Goal: Register for event/course

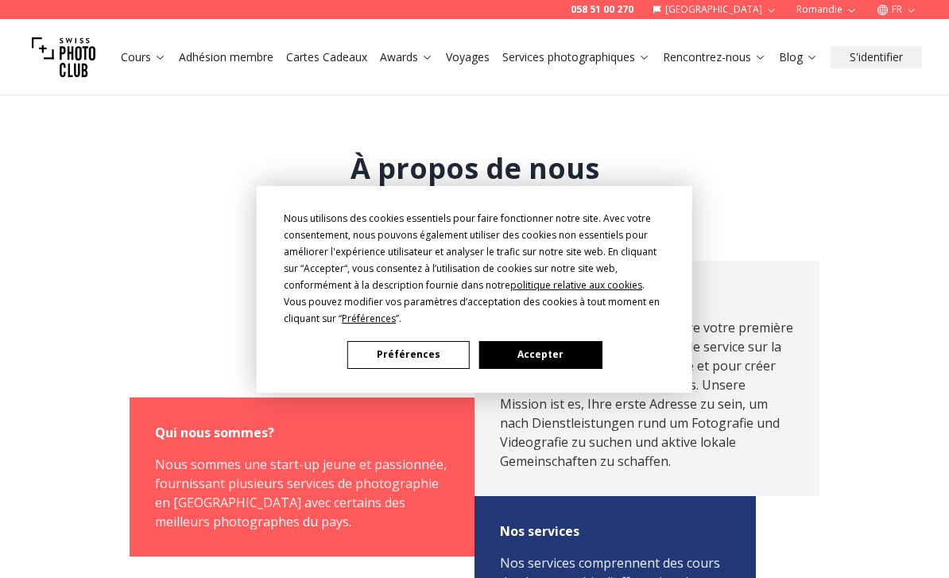
click at [563, 357] on button "Accepter" at bounding box center [540, 355] width 122 height 28
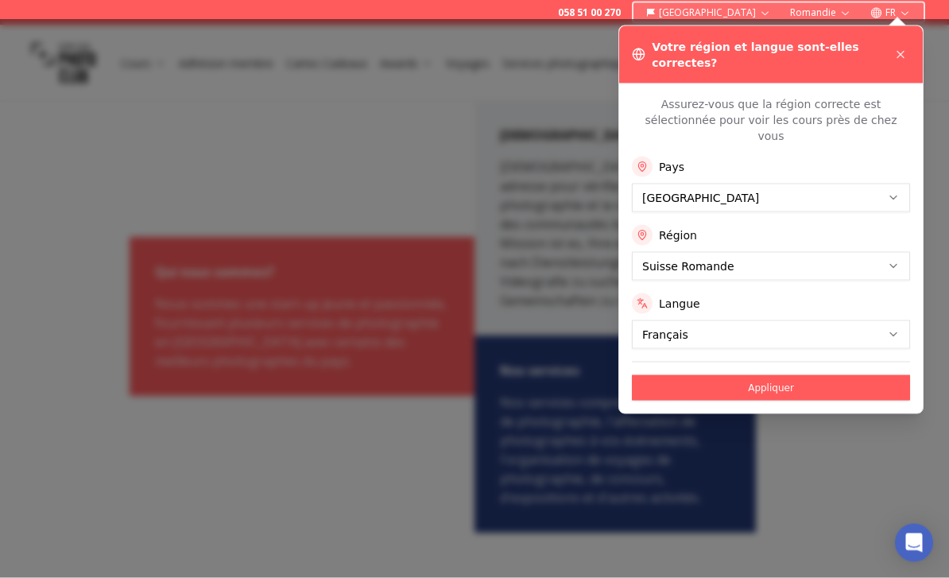
scroll to position [157, 0]
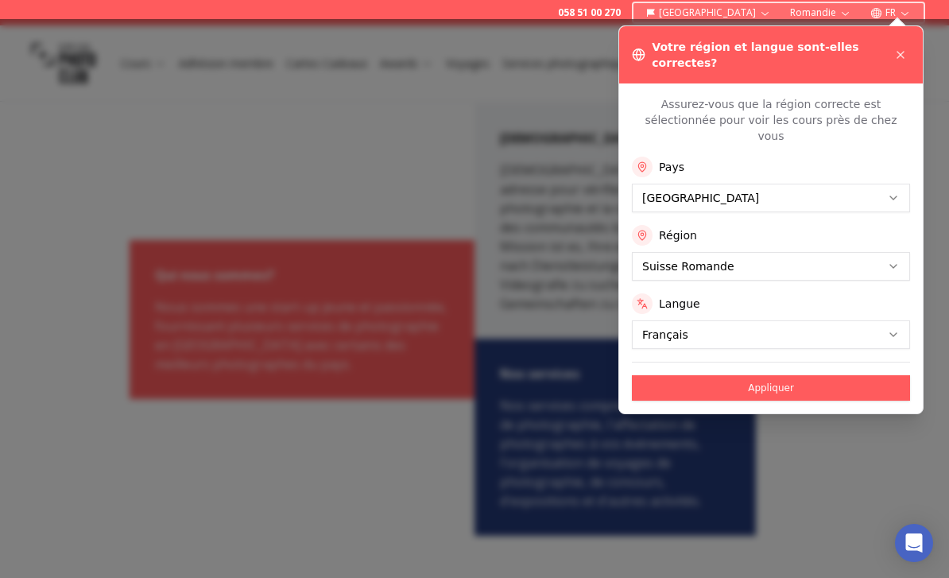
click at [920, 41] on div "Votre région et langue sont-elles correctes?" at bounding box center [771, 54] width 304 height 57
click at [909, 48] on button at bounding box center [900, 54] width 19 height 19
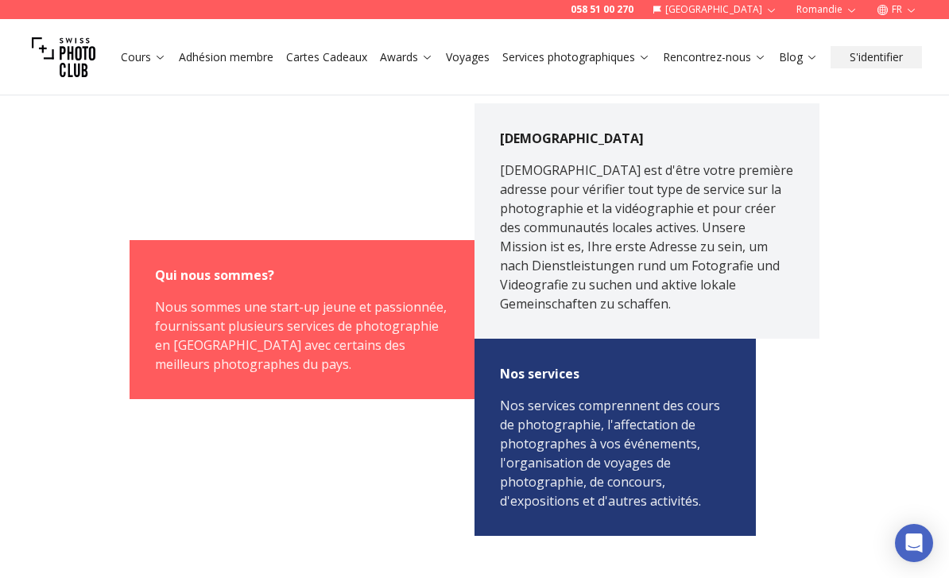
click at [148, 57] on link "Cours" at bounding box center [143, 57] width 45 height 16
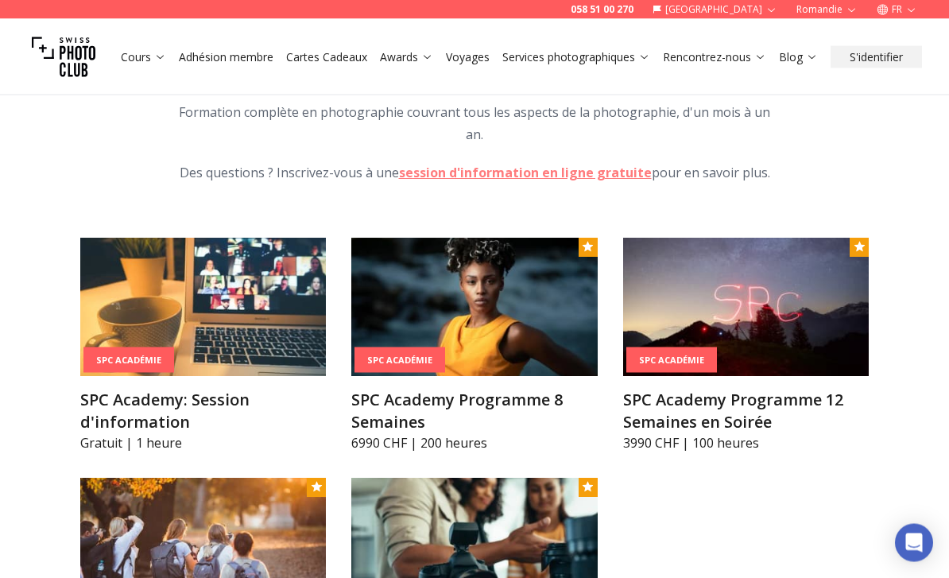
scroll to position [1619, 0]
click at [465, 389] on h3 "SPC Academy Programme 8 Semaines" at bounding box center [474, 411] width 246 height 44
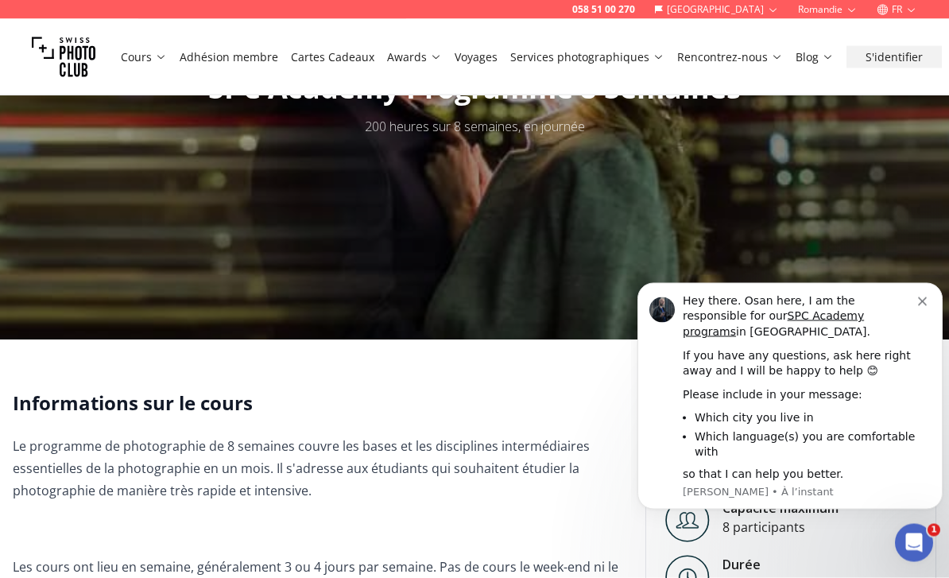
scroll to position [131, 0]
click at [927, 300] on button "Dismiss notification" at bounding box center [924, 299] width 13 height 13
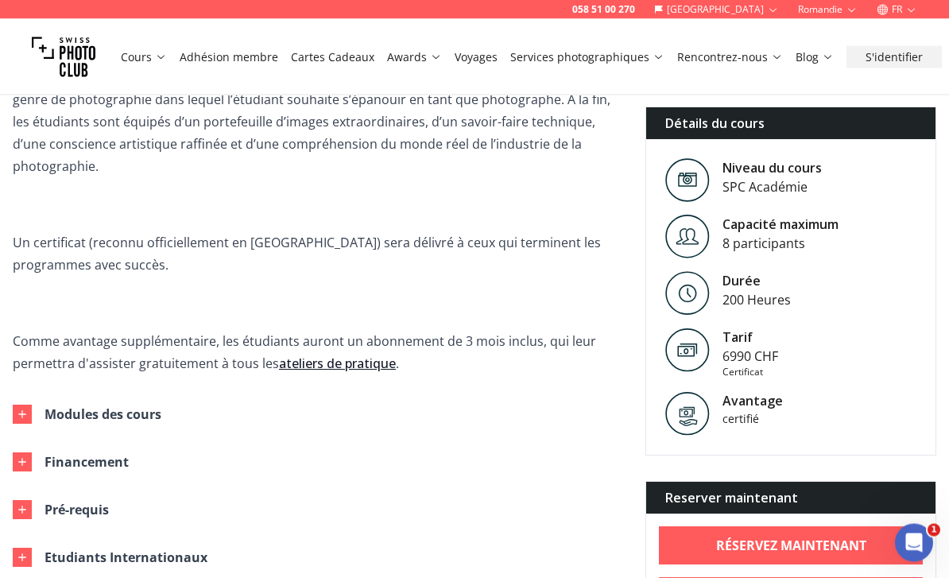
click at [916, 544] on icon "Ouvrir le Messenger Intercom" at bounding box center [914, 542] width 26 height 26
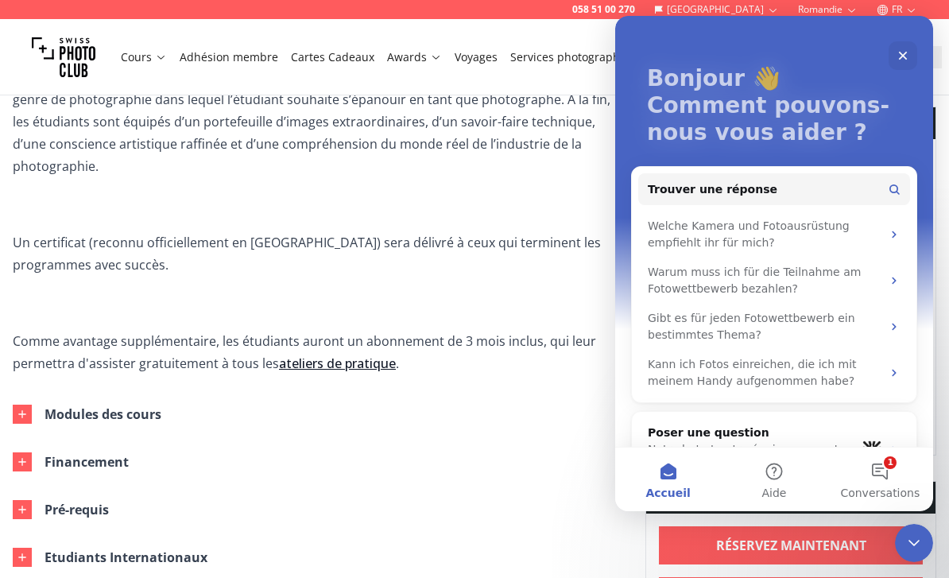
scroll to position [62, 0]
click at [886, 228] on div "Welche Kamera und Fotoausrüstung empfiehlt ihr für mich?" at bounding box center [774, 236] width 272 height 46
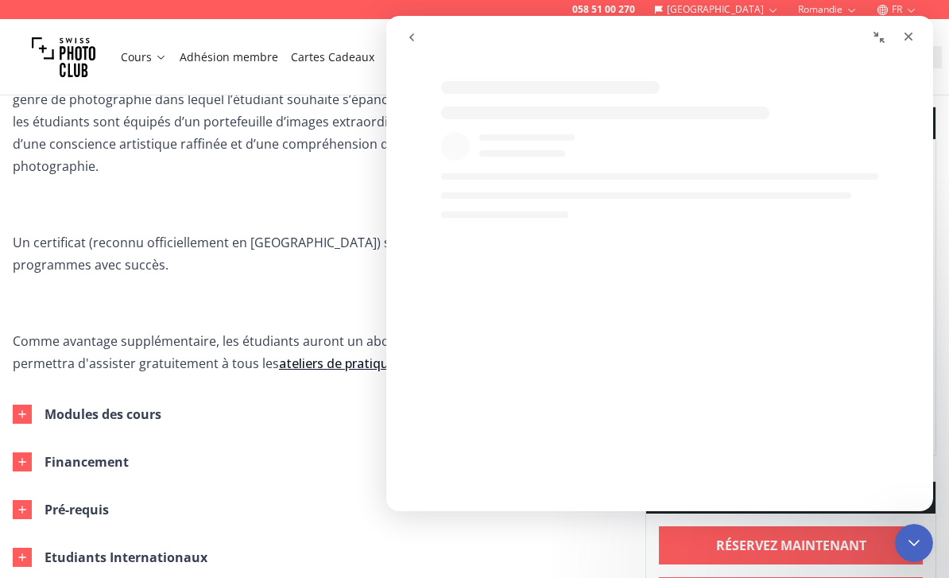
scroll to position [0, 0]
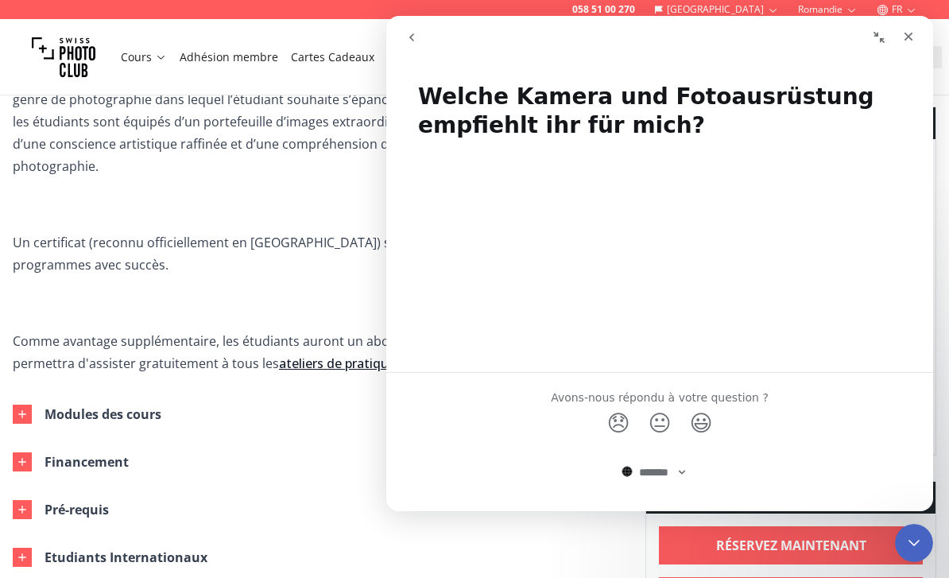
click at [922, 31] on div "Fermer" at bounding box center [908, 36] width 29 height 29
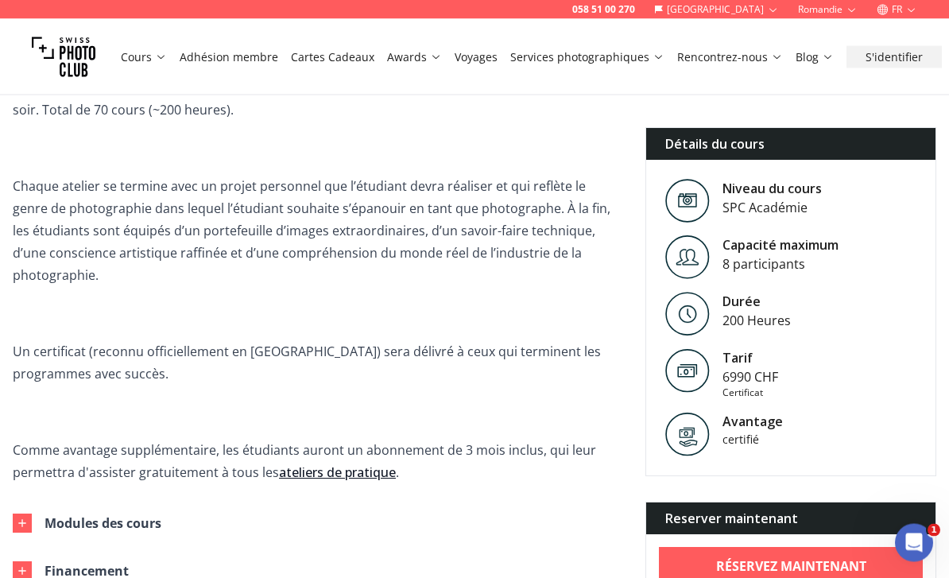
scroll to position [608, 0]
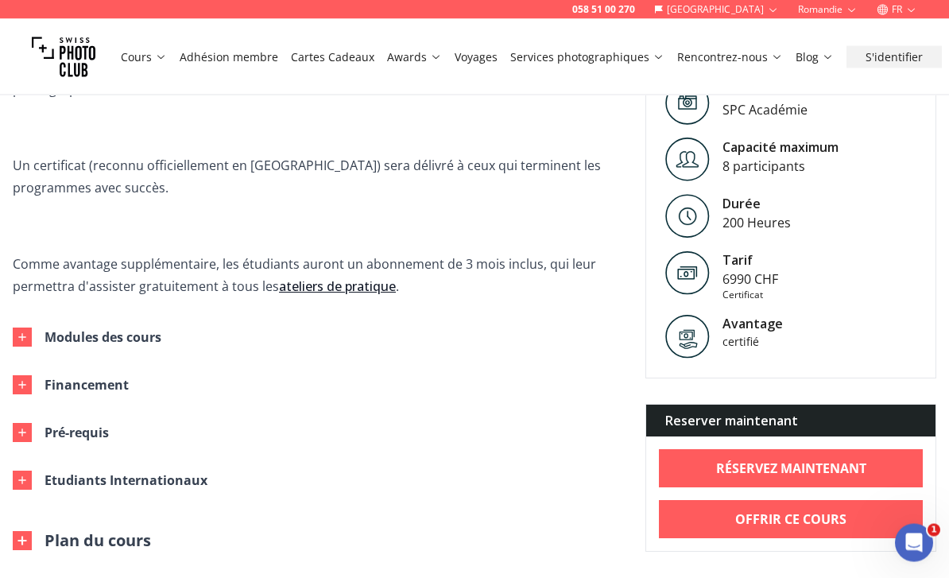
click at [27, 342] on icon "button" at bounding box center [22, 337] width 13 height 13
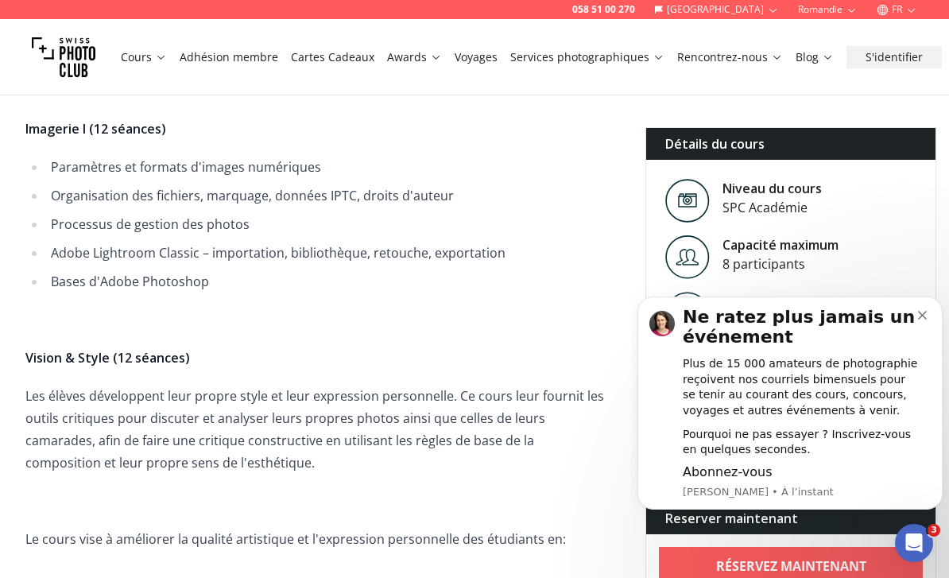
scroll to position [1252, 0]
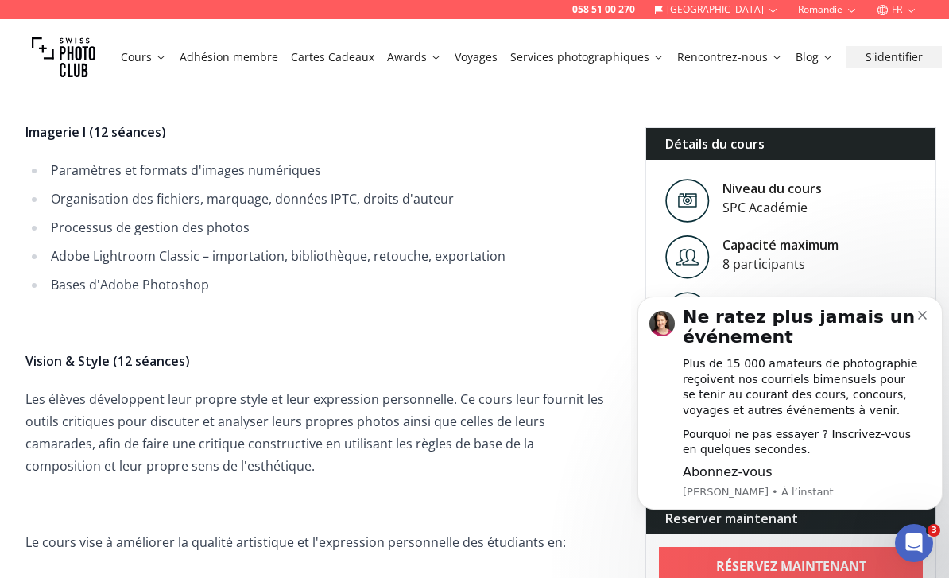
click at [156, 52] on icon at bounding box center [161, 57] width 12 height 12
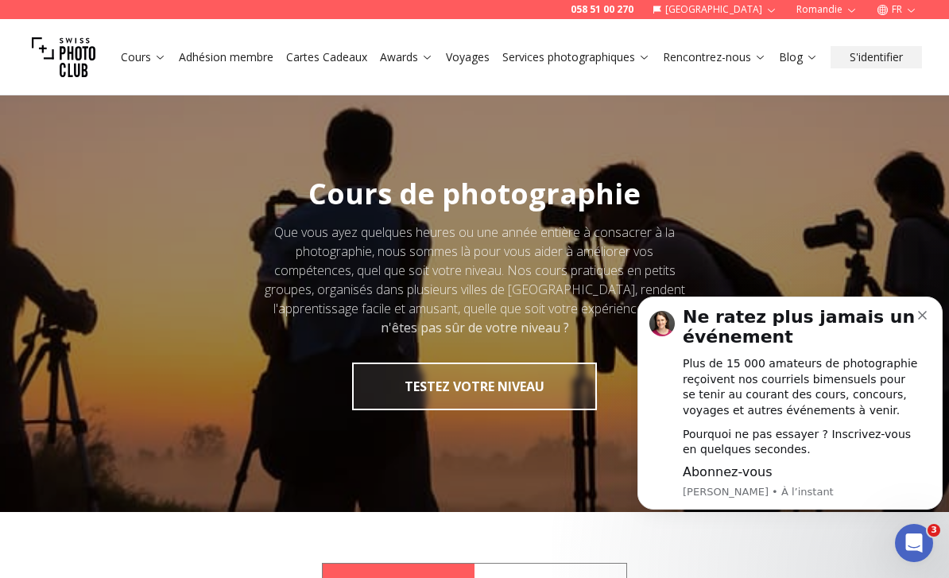
click at [911, 320] on h1 "Ne ratez plus jamais un événement" at bounding box center [800, 331] width 235 height 49
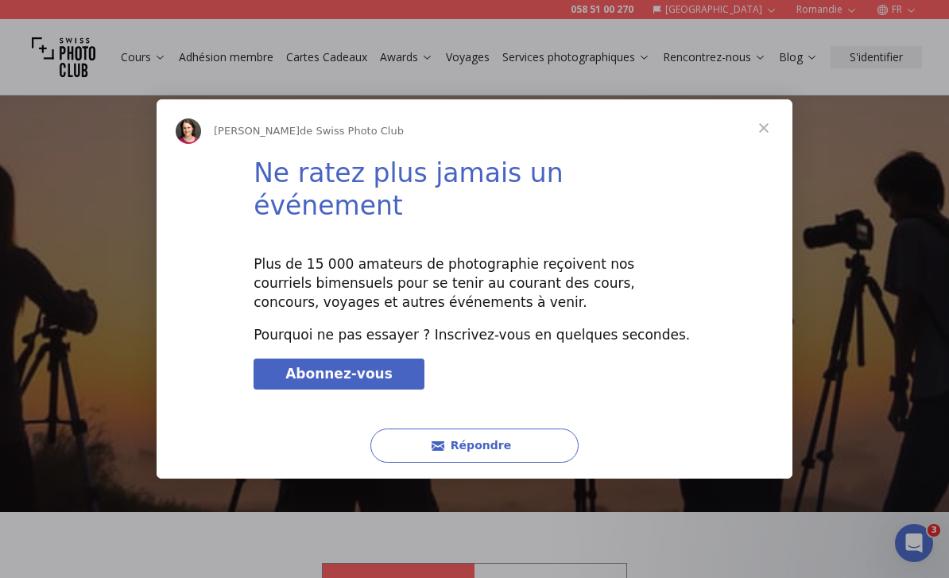
click at [767, 135] on span "Fermer" at bounding box center [763, 127] width 57 height 57
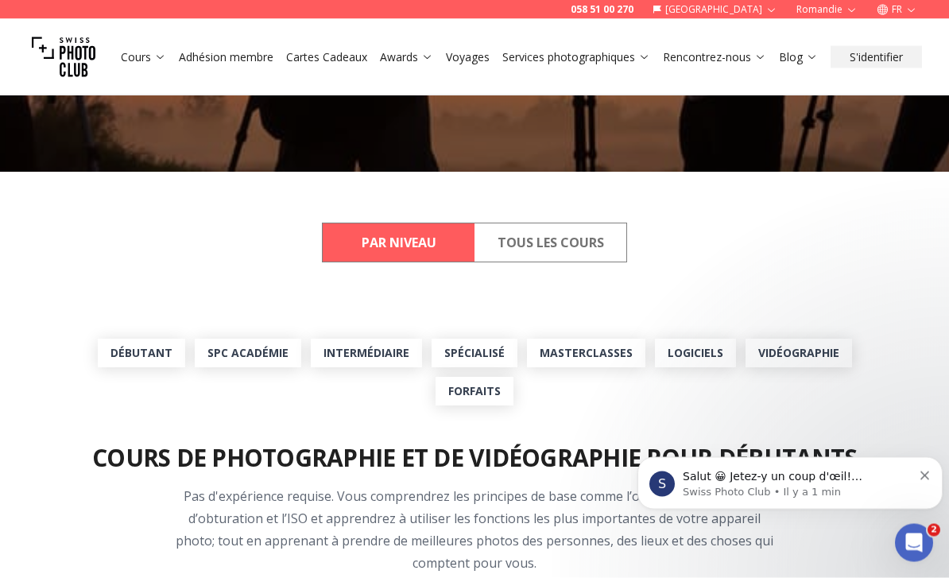
scroll to position [340, 0]
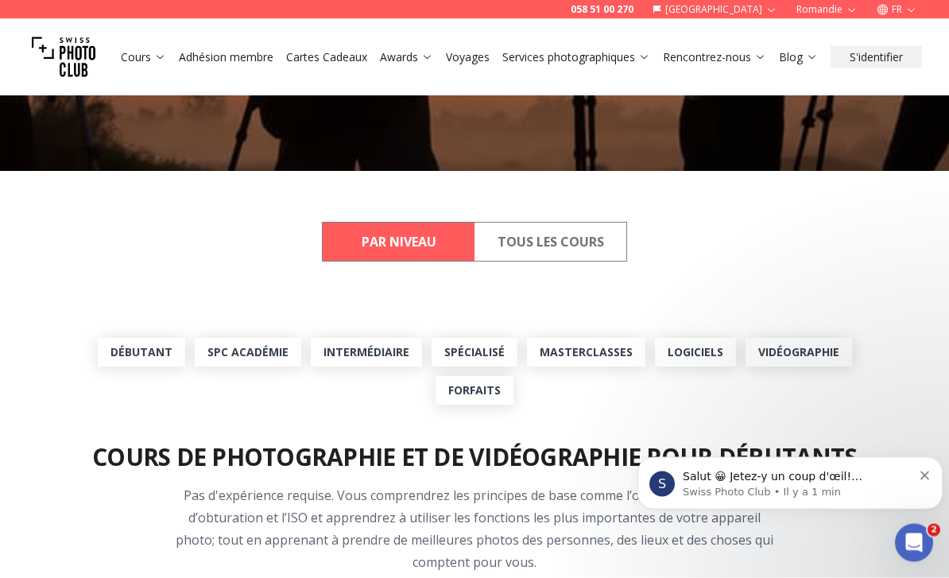
click at [925, 473] on icon "Dismiss notification" at bounding box center [924, 474] width 9 height 9
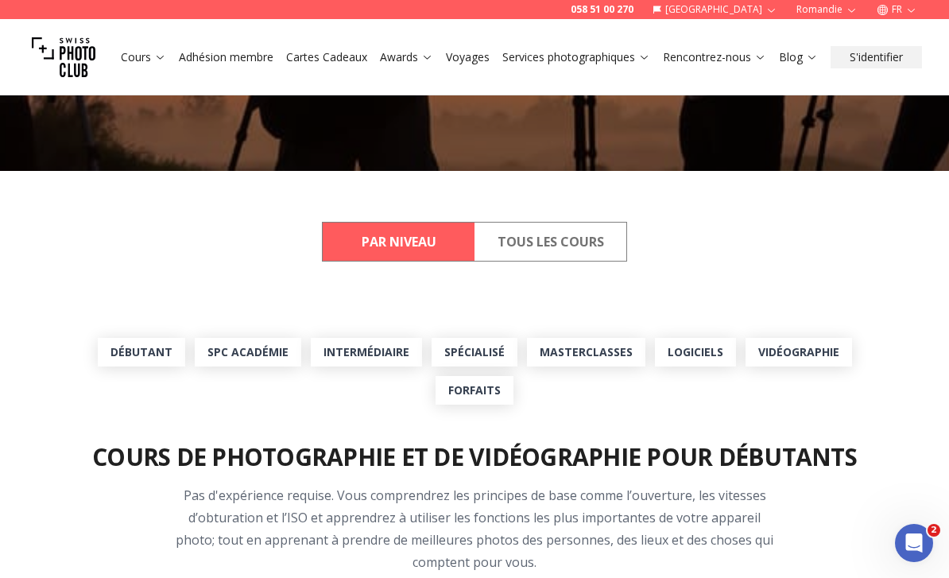
click at [247, 358] on link "SPC Académie" at bounding box center [248, 352] width 106 height 29
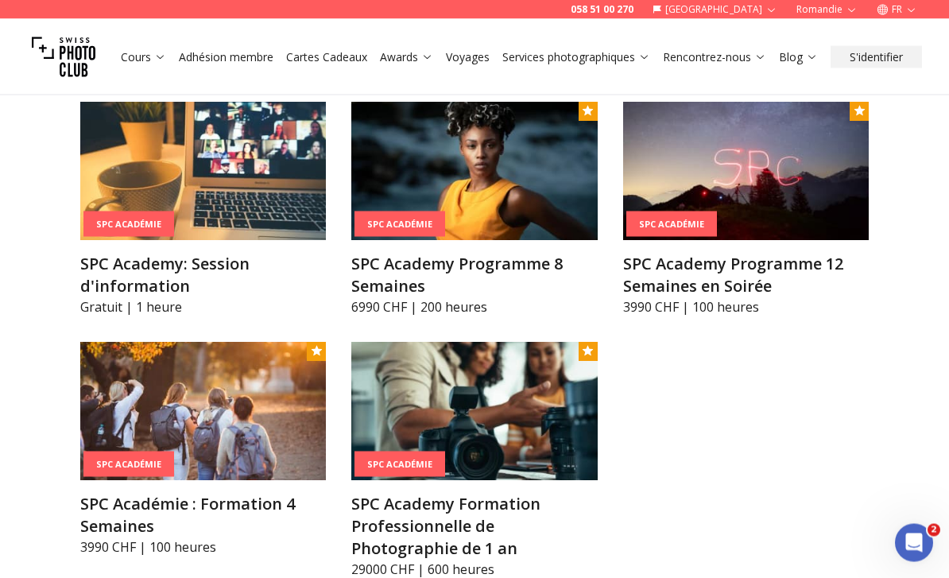
scroll to position [1755, 0]
click at [108, 426] on img at bounding box center [203, 411] width 246 height 138
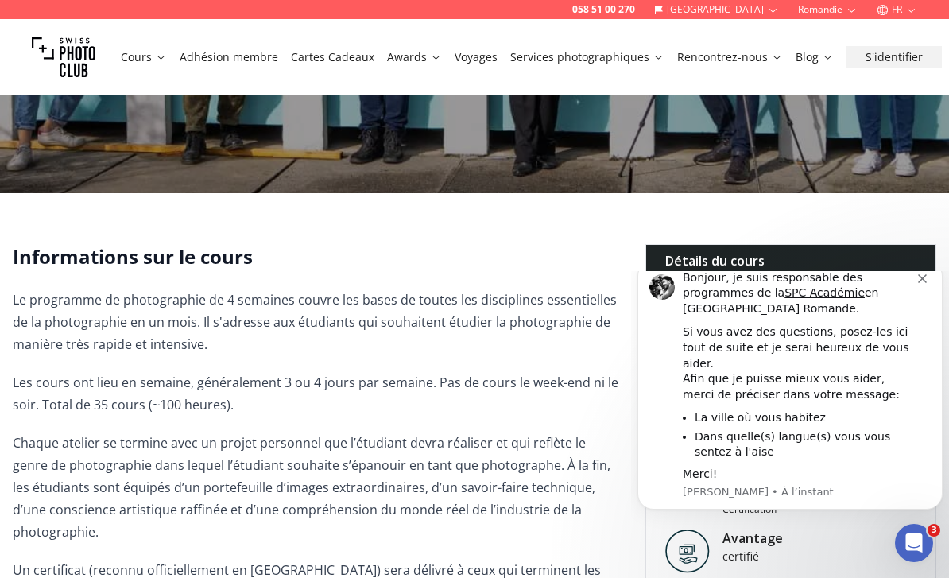
click at [923, 283] on icon "Dismiss notification" at bounding box center [922, 278] width 9 height 9
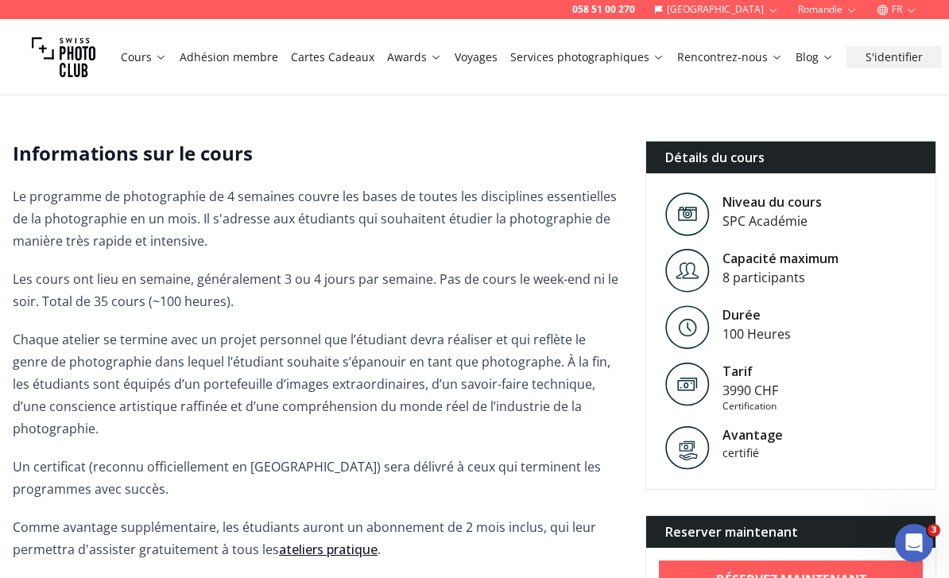
scroll to position [388, 0]
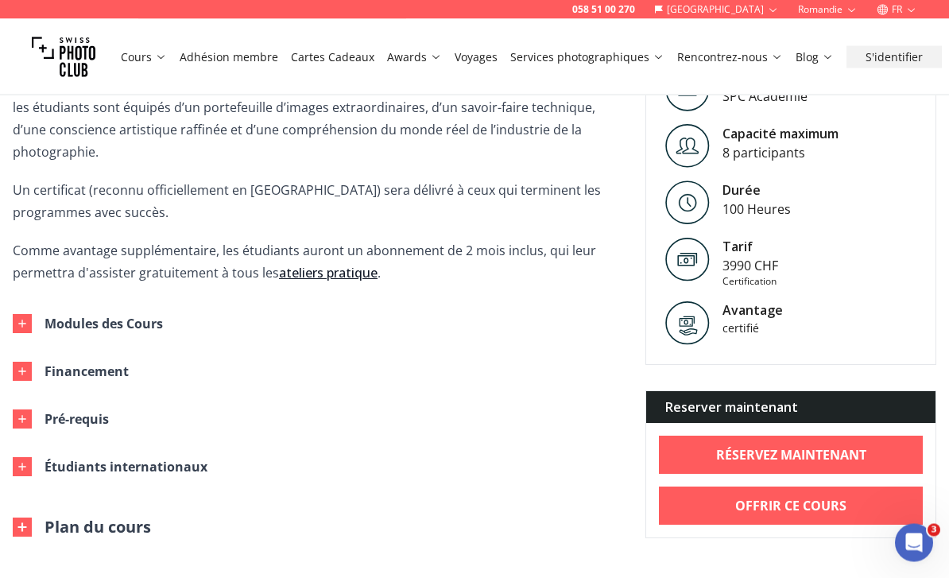
click at [83, 419] on div "Pré-requis" at bounding box center [76, 419] width 64 height 22
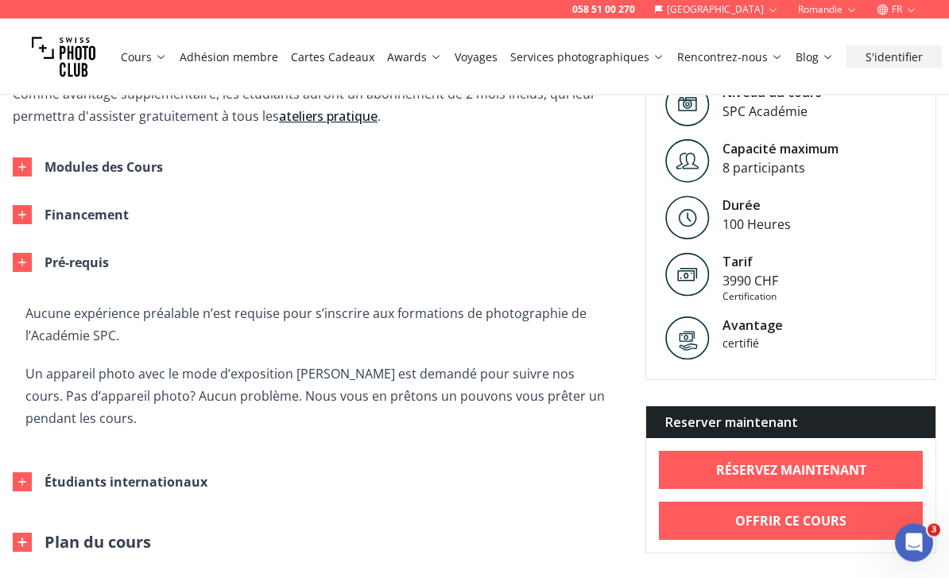
scroll to position [823, 0]
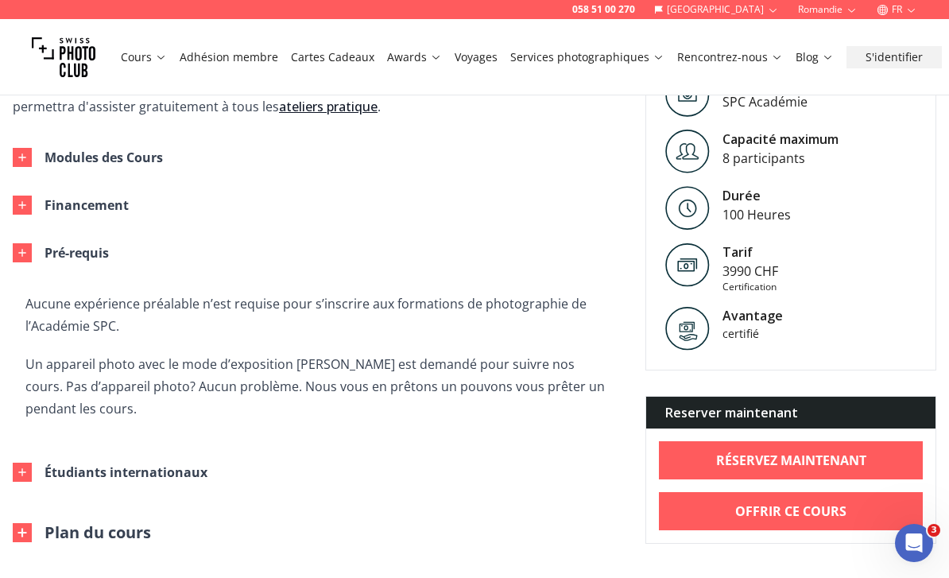
click at [160, 479] on div "Étudiants internationaux" at bounding box center [125, 472] width 163 height 22
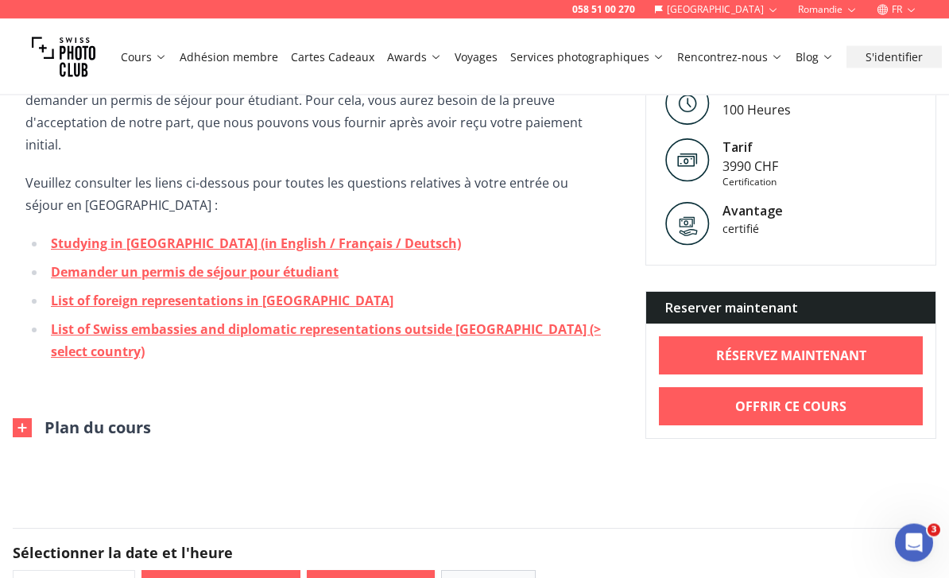
scroll to position [1269, 0]
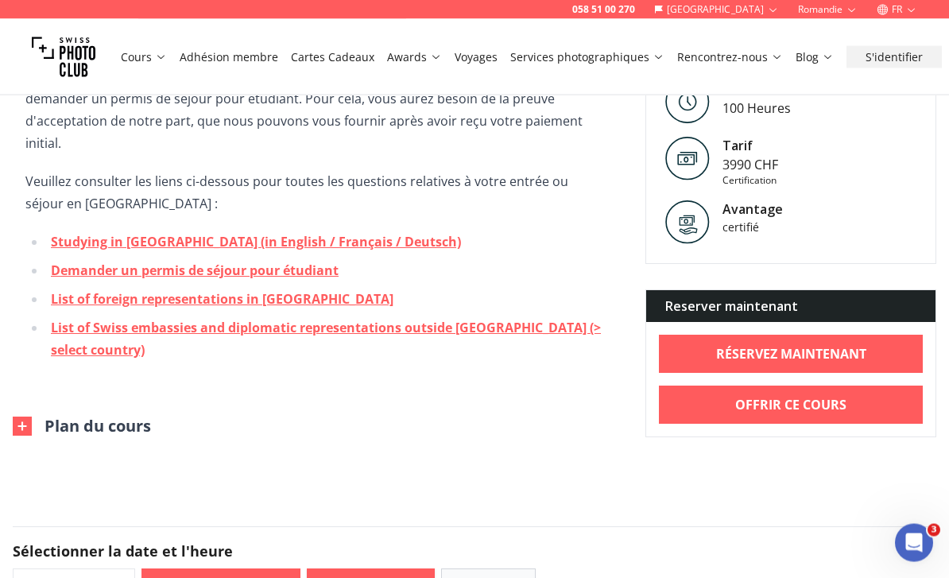
click at [40, 416] on button "Plan du cours" at bounding box center [82, 427] width 138 height 22
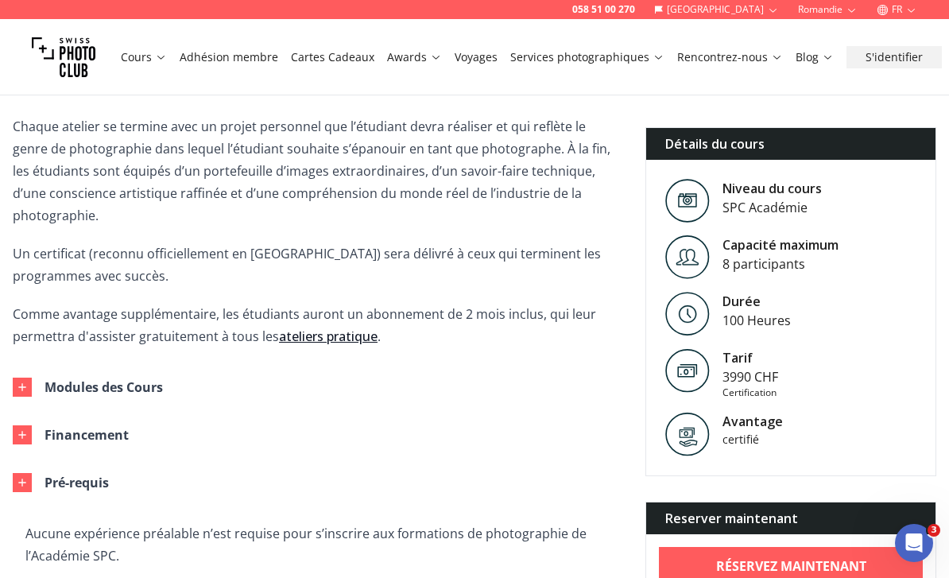
scroll to position [593, 0]
click at [41, 392] on button "Modules des Cours" at bounding box center [303, 388] width 607 height 48
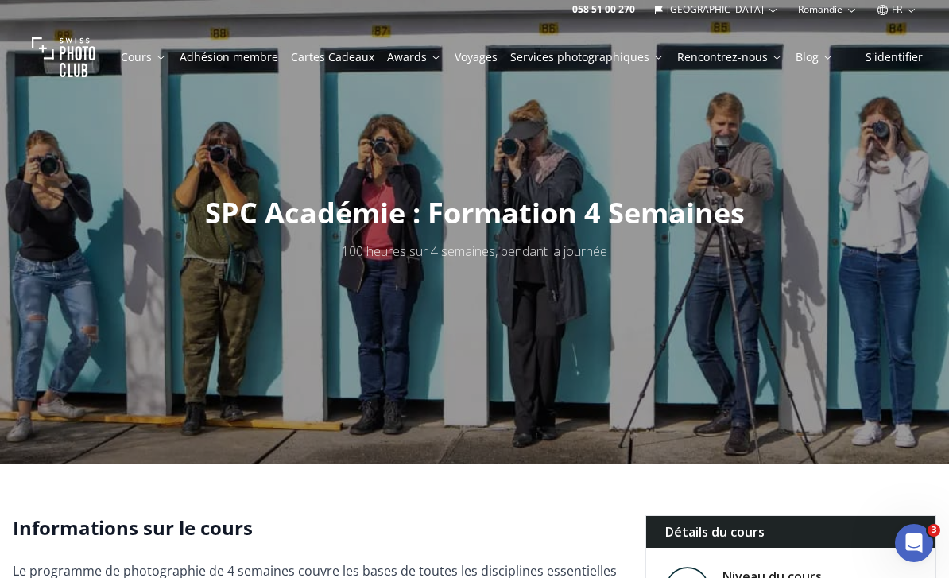
scroll to position [0, 0]
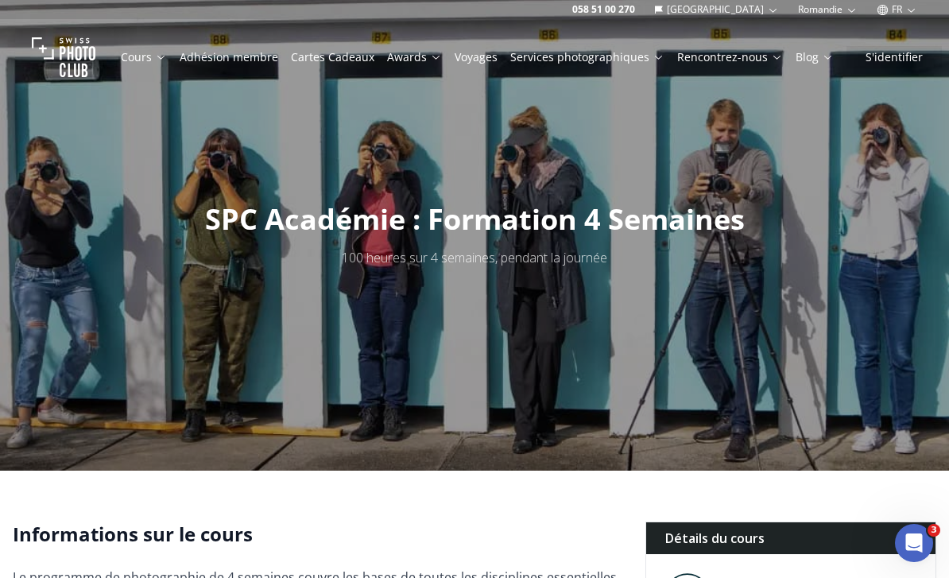
click at [242, 63] on link "Adhésion membre" at bounding box center [229, 57] width 99 height 16
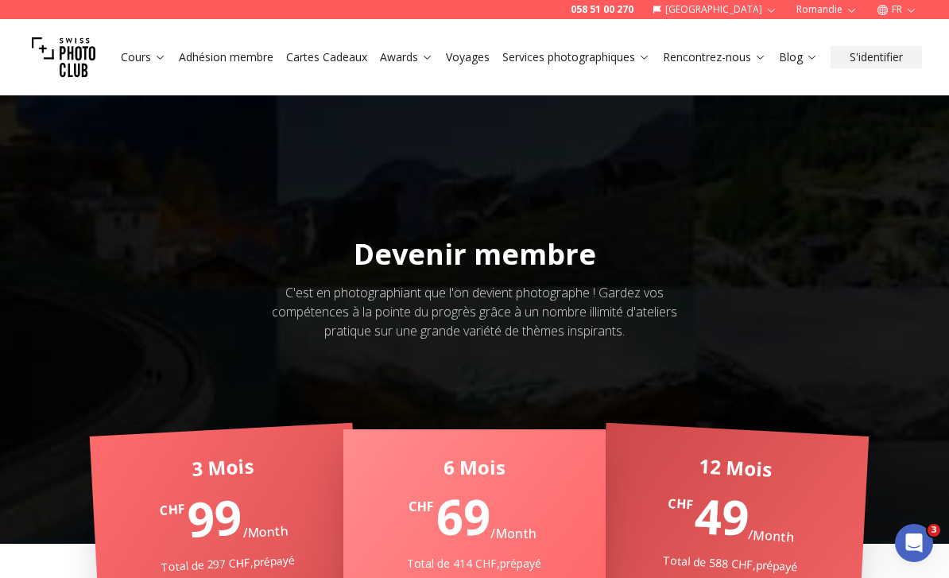
scroll to position [43, 0]
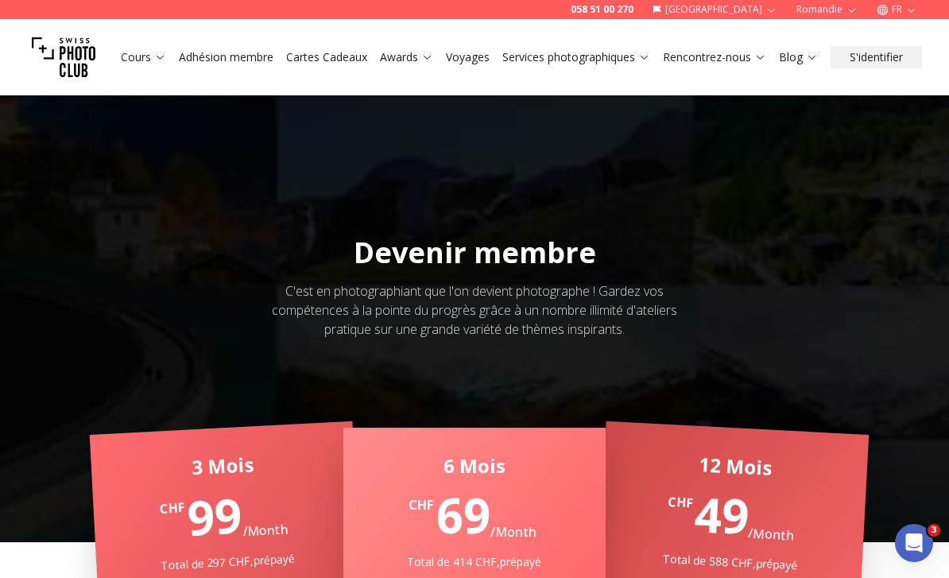
click at [228, 64] on link "Adhésion membre" at bounding box center [226, 57] width 95 height 16
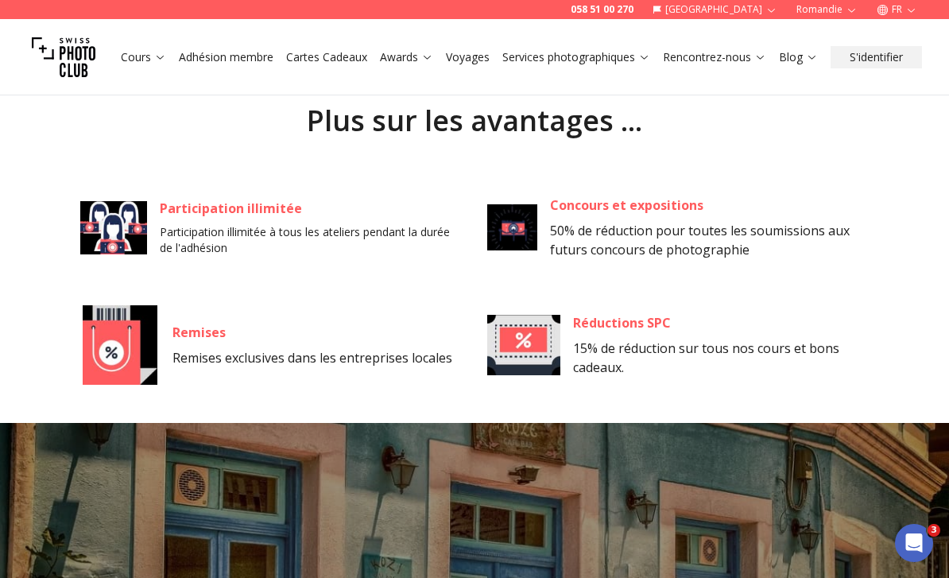
scroll to position [1171, 0]
click at [159, 319] on img at bounding box center [119, 345] width 79 height 79
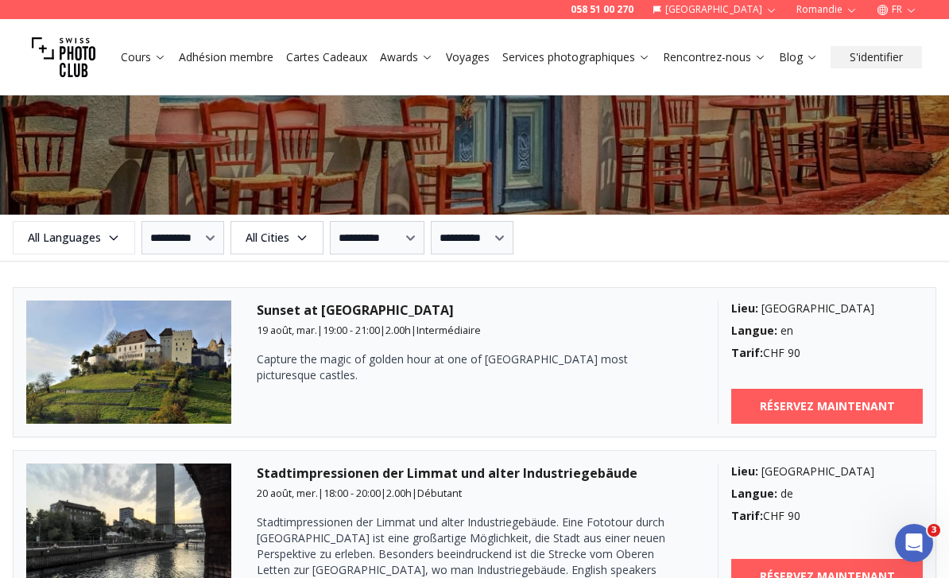
scroll to position [1817, 0]
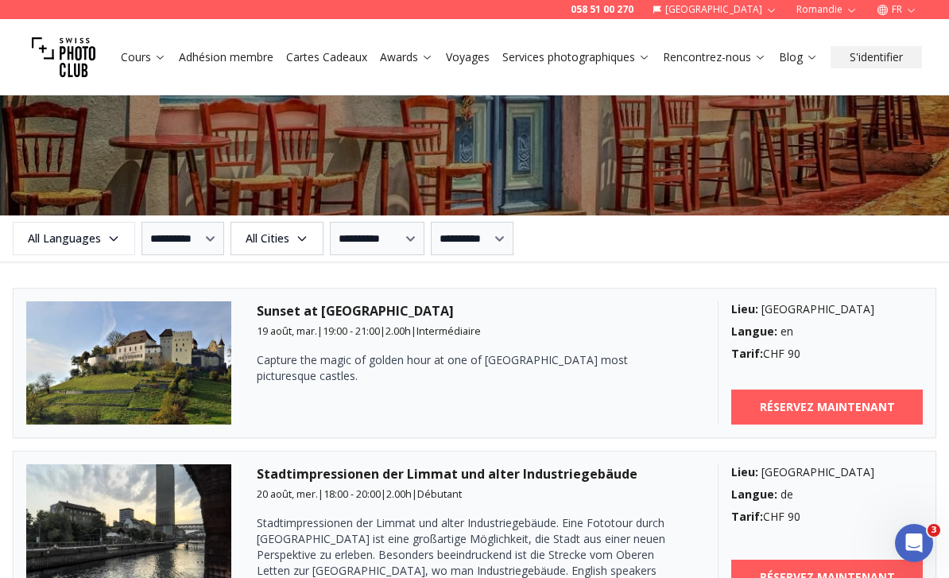
click at [78, 238] on span "All Languages" at bounding box center [74, 238] width 118 height 29
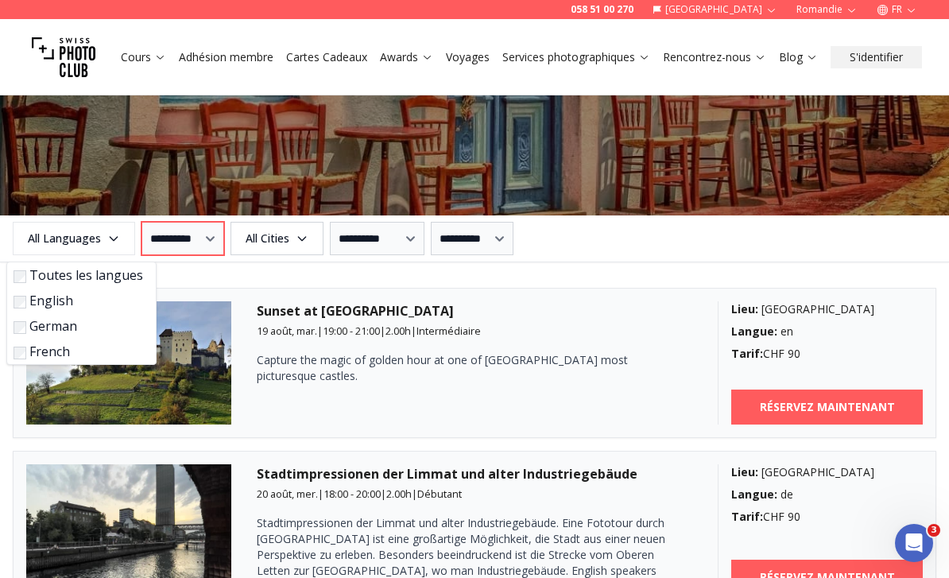
click at [203, 251] on select "**********" at bounding box center [182, 238] width 83 height 33
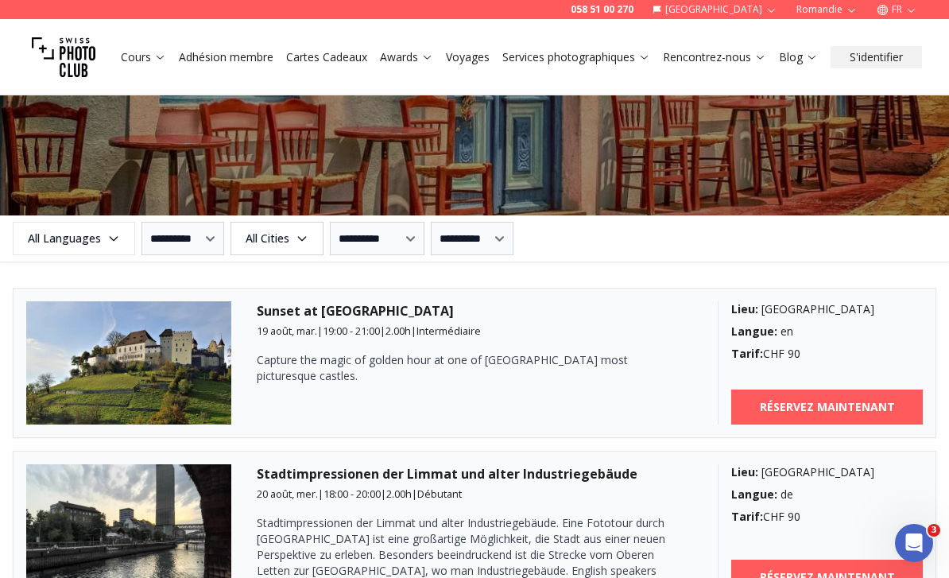
click at [307, 245] on span "All Cities" at bounding box center [277, 238] width 88 height 29
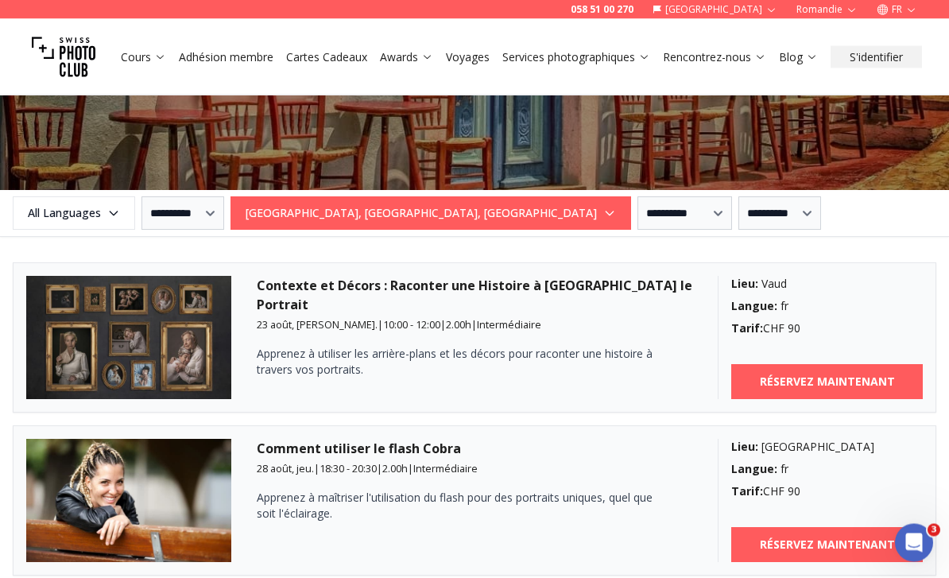
scroll to position [1843, 0]
click at [738, 220] on select "**********" at bounding box center [779, 212] width 83 height 33
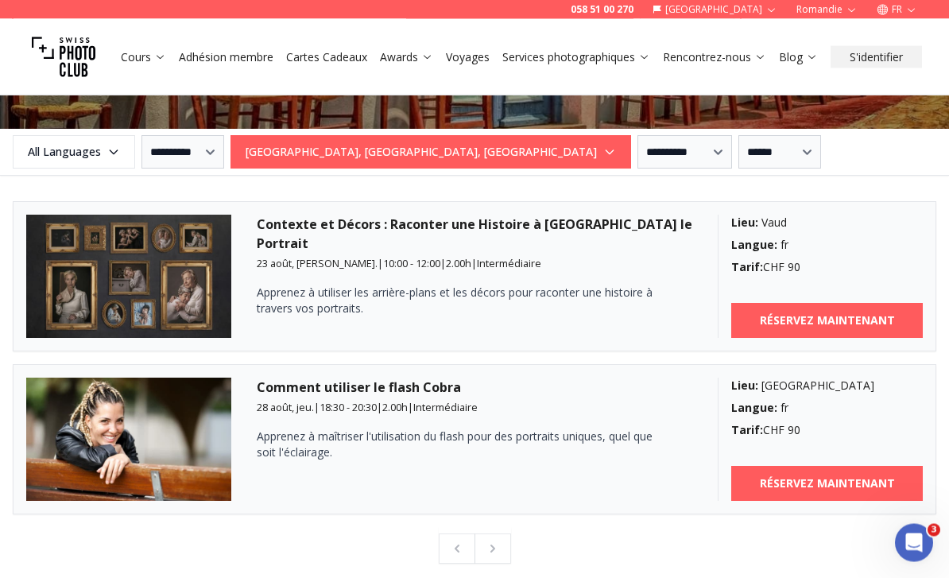
scroll to position [1904, 0]
click at [738, 154] on select "**********" at bounding box center [779, 151] width 83 height 33
select select "**********"
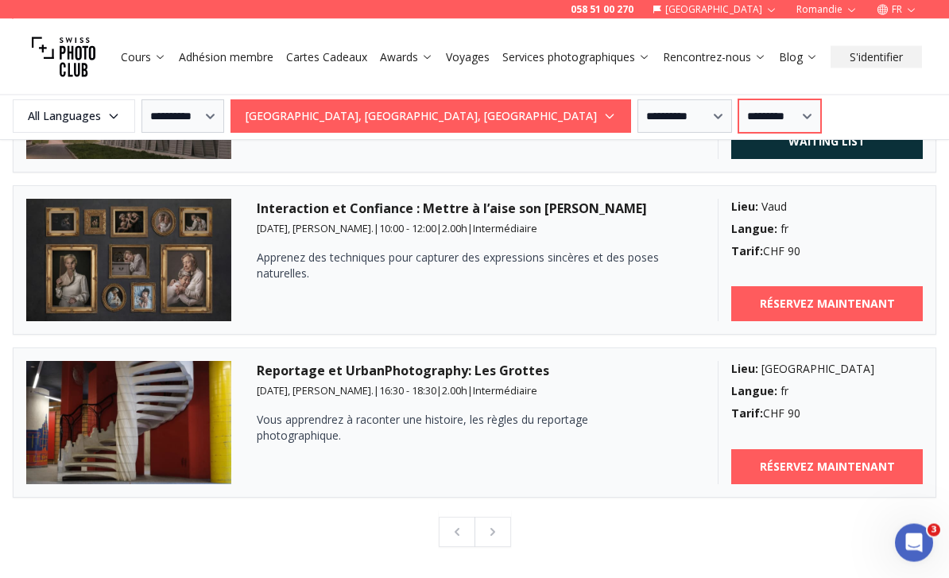
scroll to position [2409, 0]
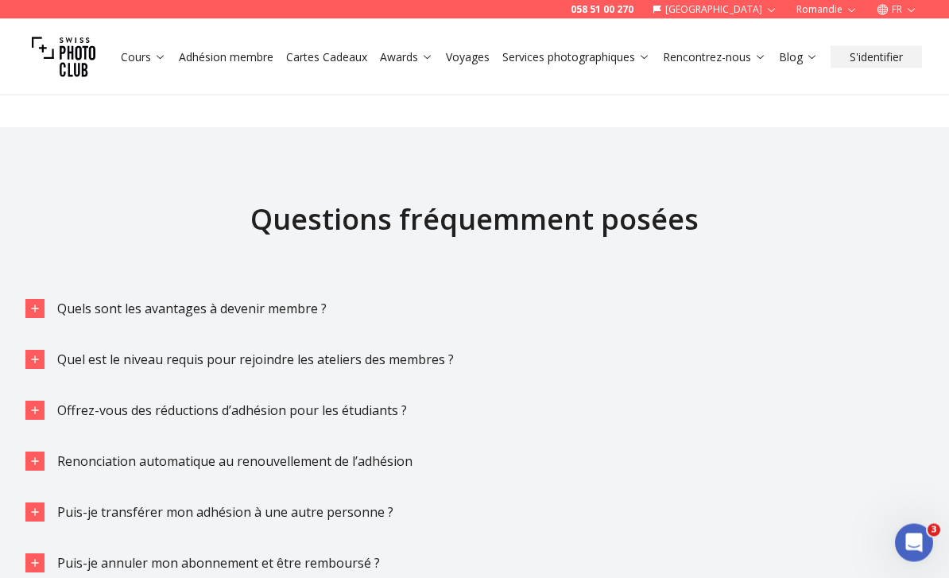
click at [39, 304] on icon "button" at bounding box center [35, 309] width 13 height 13
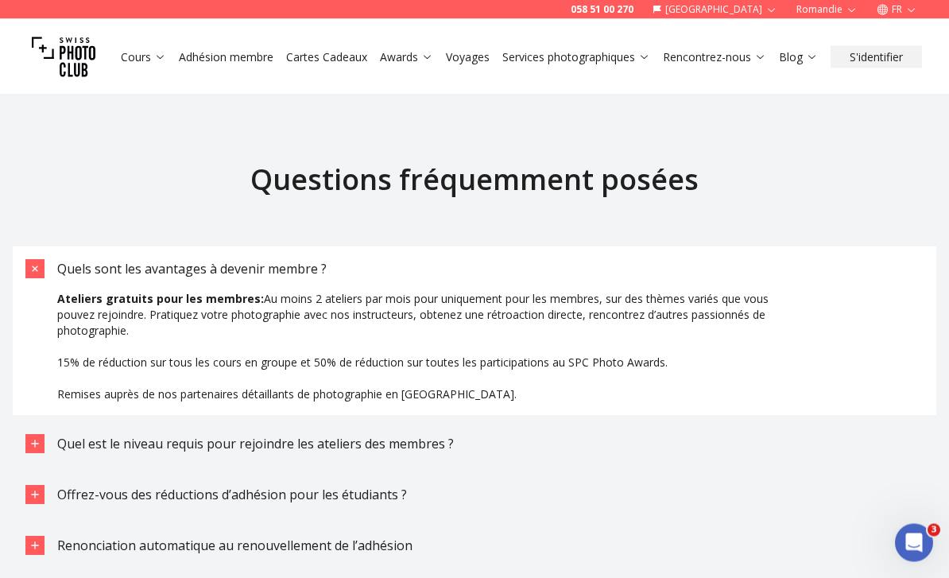
click at [41, 443] on icon "button" at bounding box center [35, 444] width 13 height 13
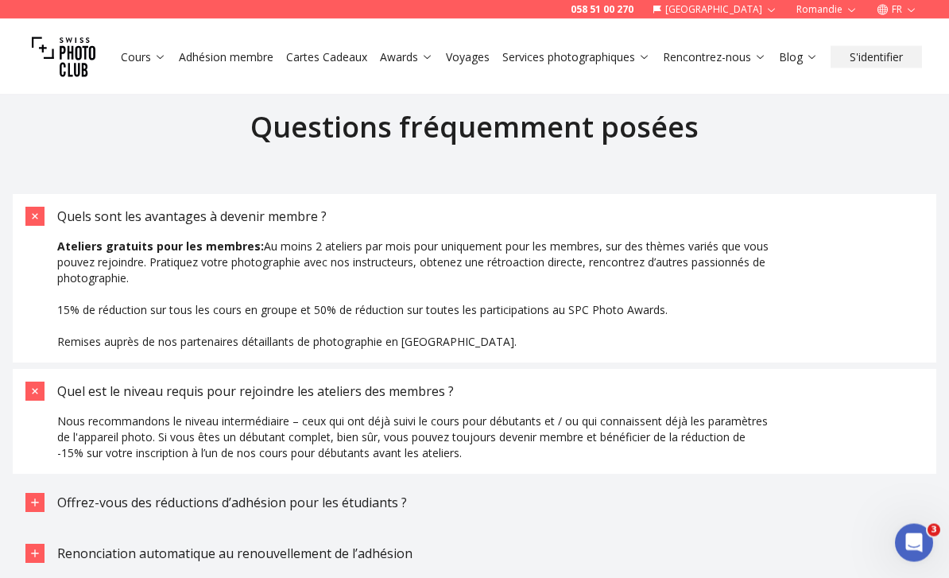
scroll to position [2984, 0]
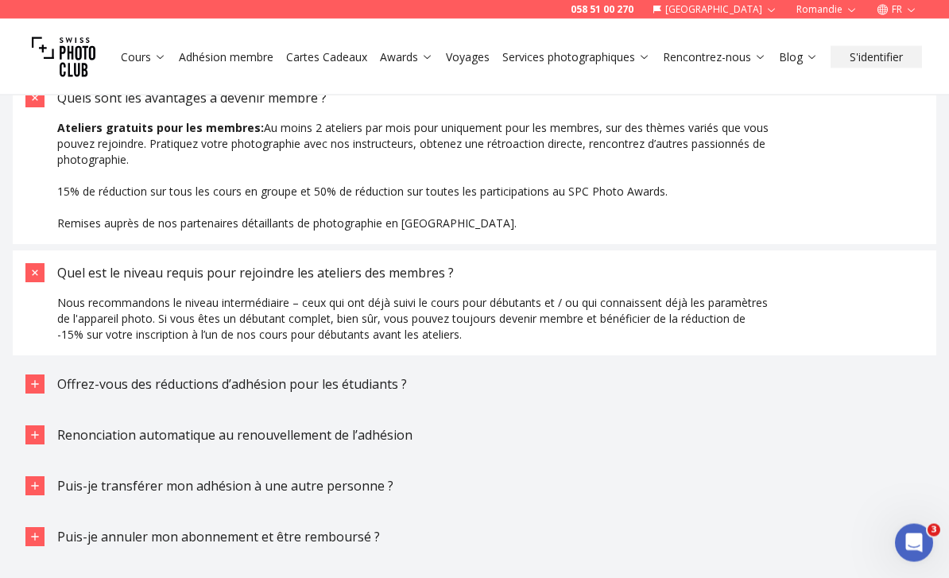
click at [41, 375] on div "button" at bounding box center [34, 384] width 19 height 19
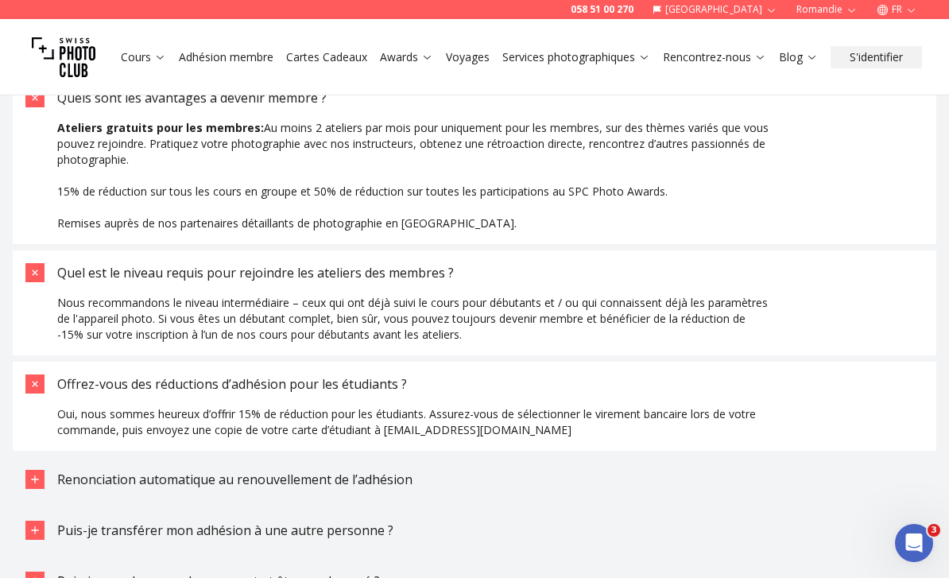
click at [20, 474] on button "Renonciation automatique au renouvellement de l’adhésion" at bounding box center [474, 479] width 923 height 44
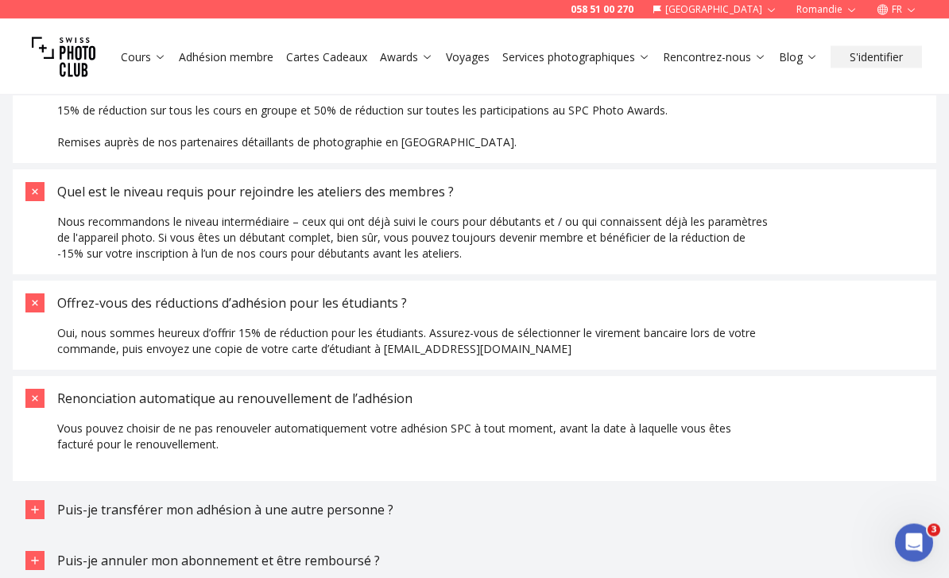
click at [37, 501] on div "button" at bounding box center [34, 510] width 19 height 19
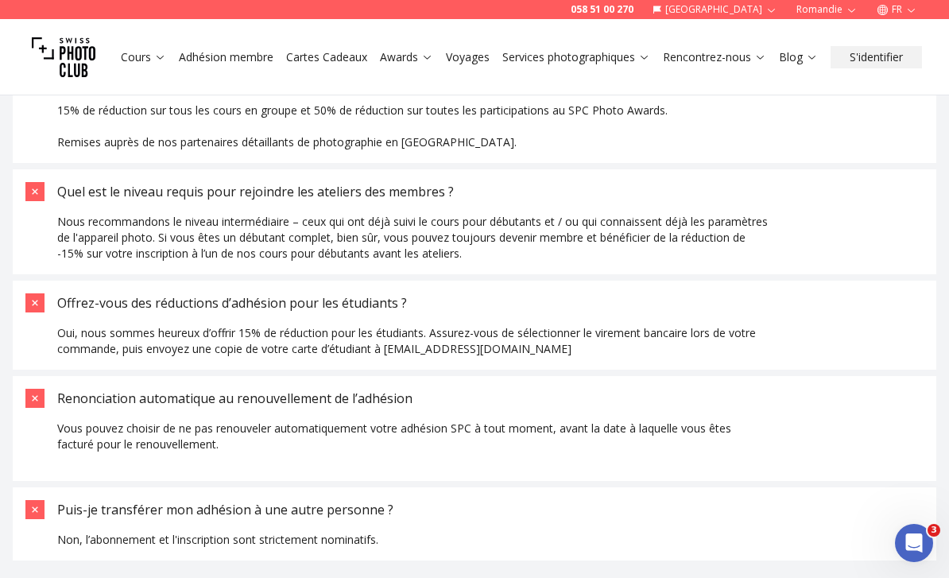
scroll to position [3202, 0]
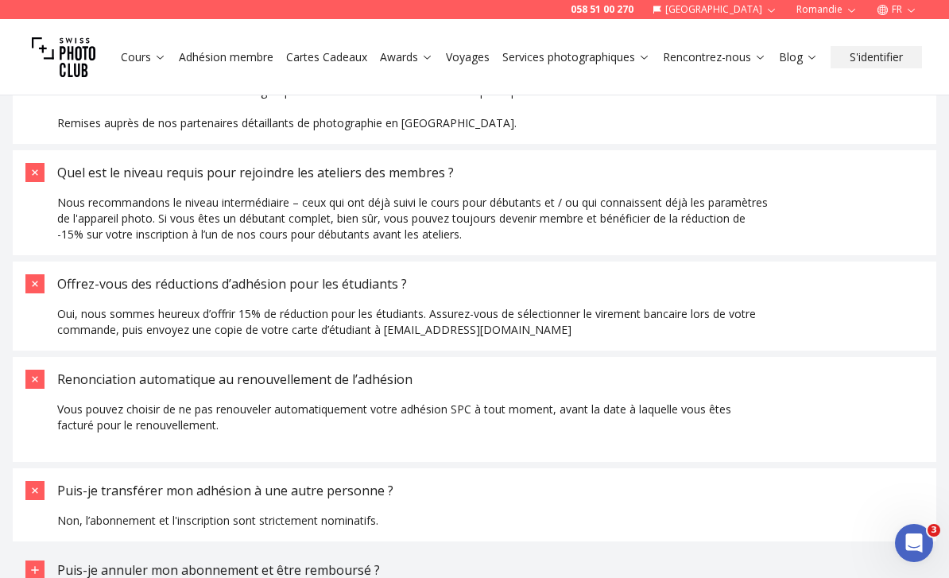
click at [30, 566] on icon "button" at bounding box center [35, 569] width 13 height 13
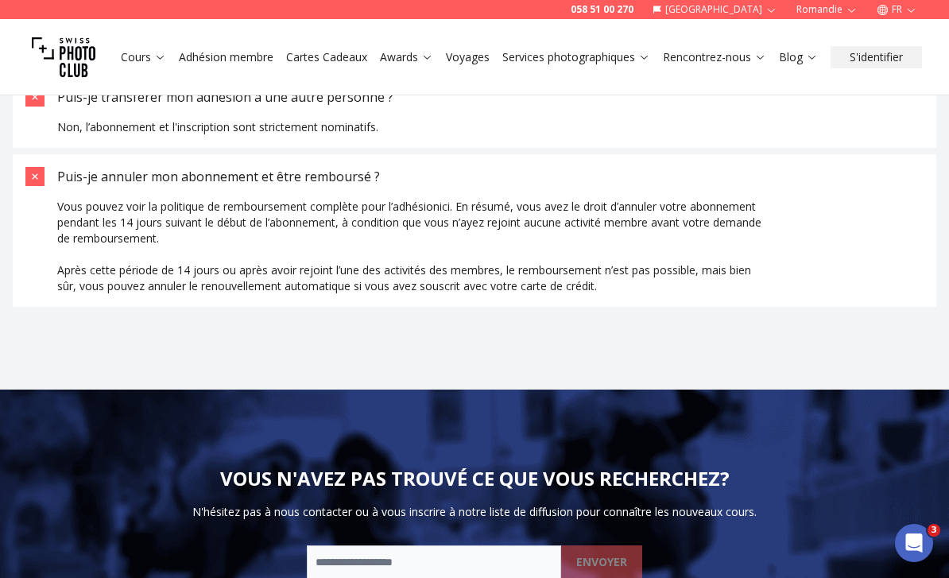
scroll to position [3595, 0]
